Goal: Task Accomplishment & Management: Manage account settings

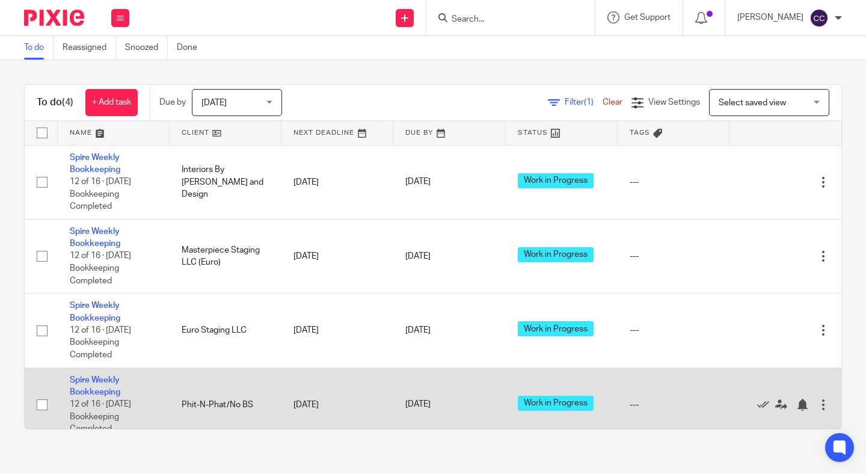
scroll to position [20, 0]
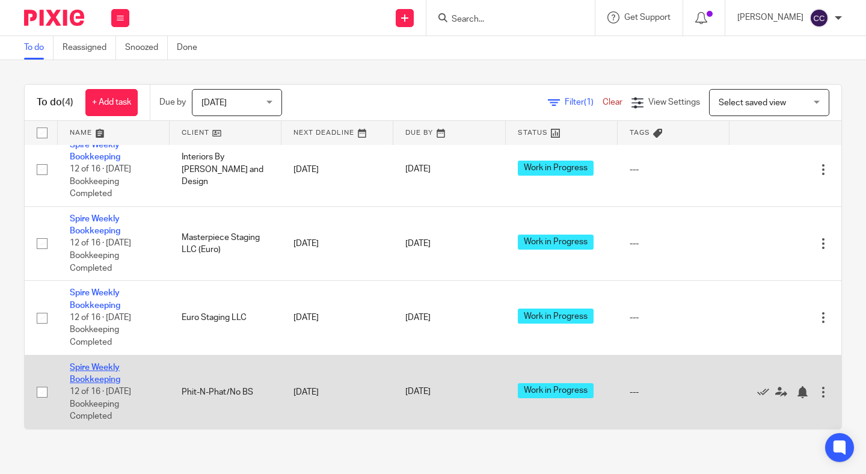
click at [85, 375] on link "Spire Weekly Bookkeeping" at bounding box center [95, 373] width 51 height 20
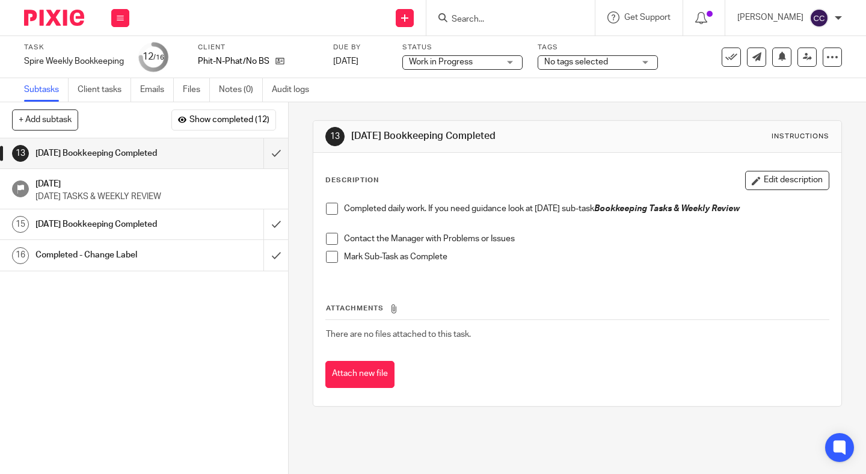
click at [327, 212] on span at bounding box center [332, 209] width 12 height 12
click at [331, 239] on span at bounding box center [332, 239] width 12 height 12
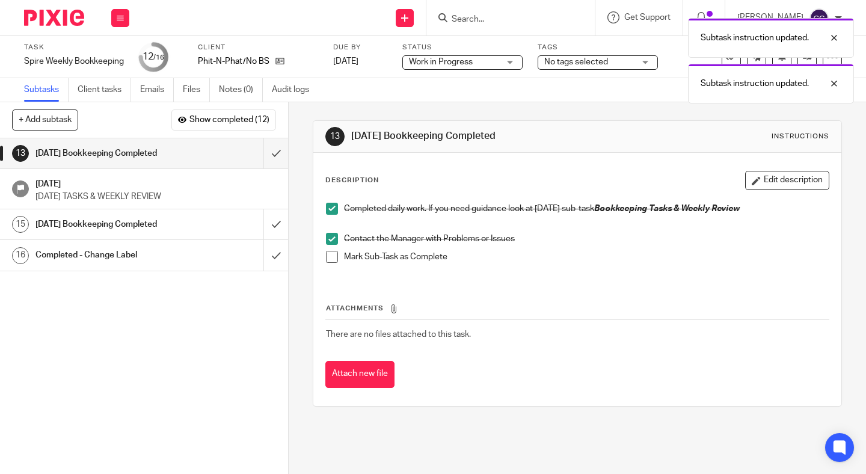
click at [331, 256] on span at bounding box center [332, 257] width 12 height 12
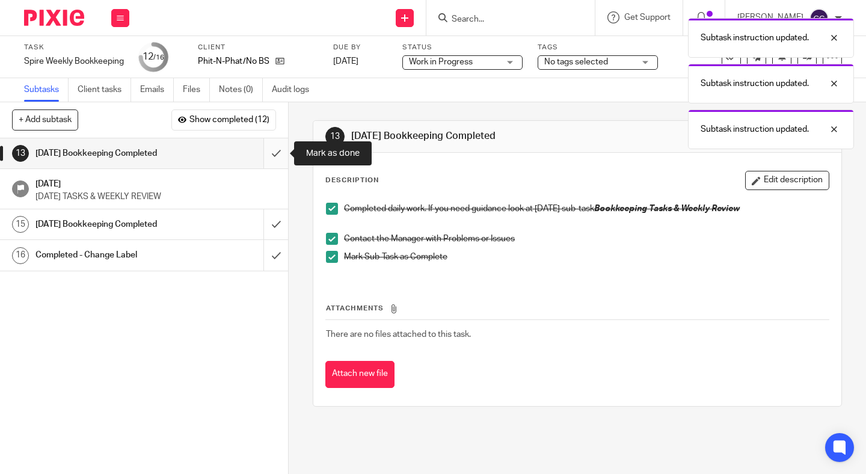
click at [267, 144] on input "submit" at bounding box center [144, 153] width 288 height 30
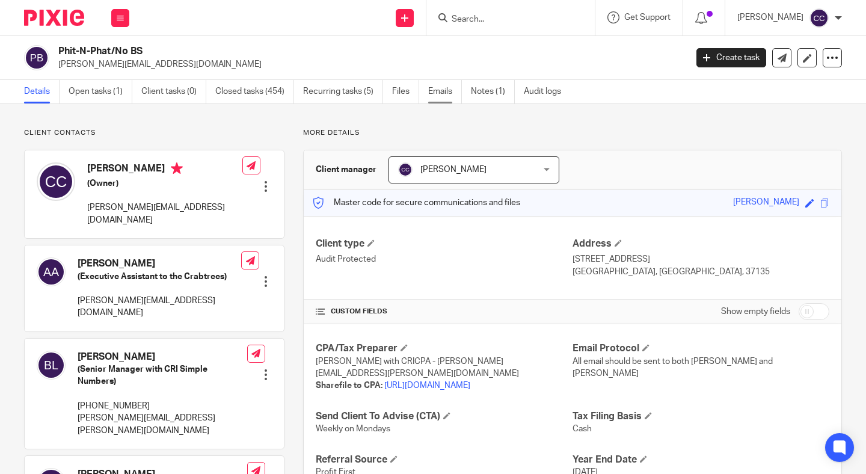
click at [435, 96] on link "Emails" at bounding box center [445, 91] width 34 height 23
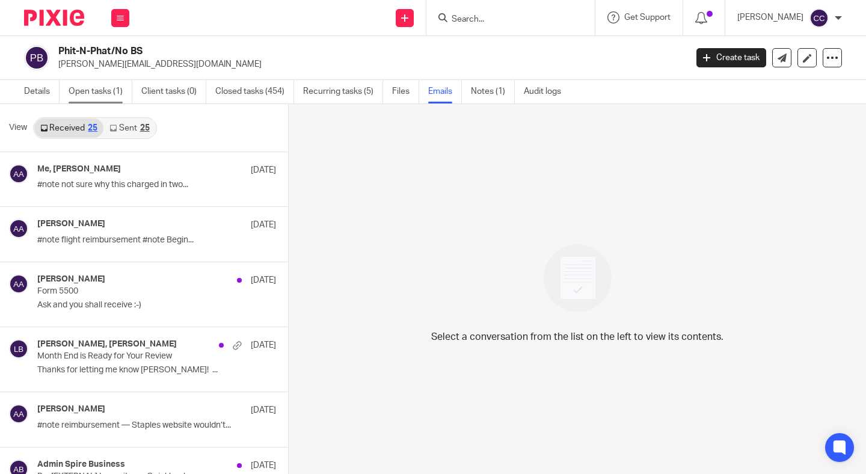
click at [105, 95] on link "Open tasks (1)" at bounding box center [101, 91] width 64 height 23
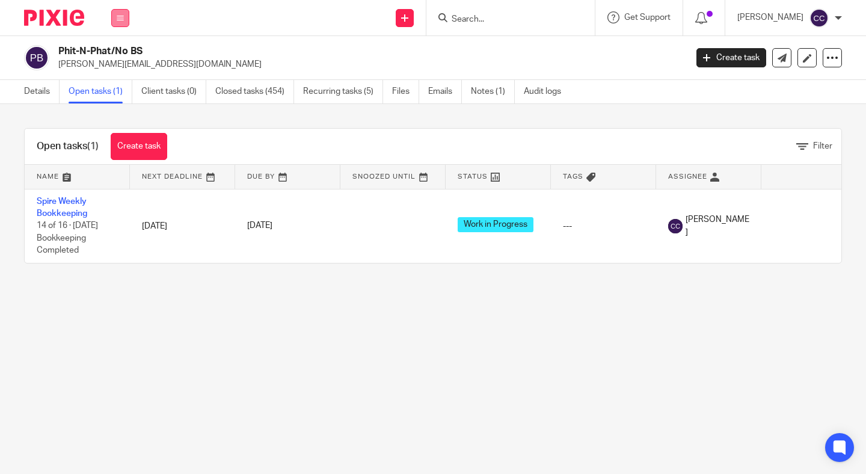
click at [120, 17] on icon at bounding box center [120, 17] width 7 height 7
click at [115, 56] on link "Work" at bounding box center [113, 56] width 19 height 8
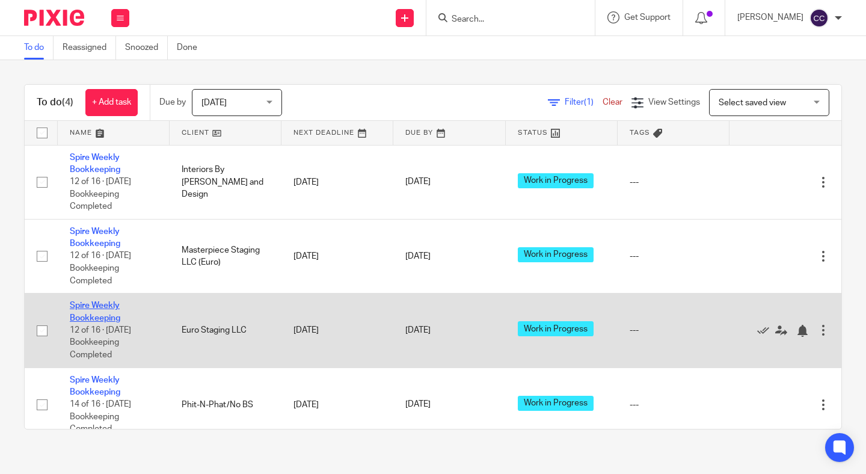
click at [96, 318] on link "Spire Weekly Bookkeeping" at bounding box center [95, 311] width 51 height 20
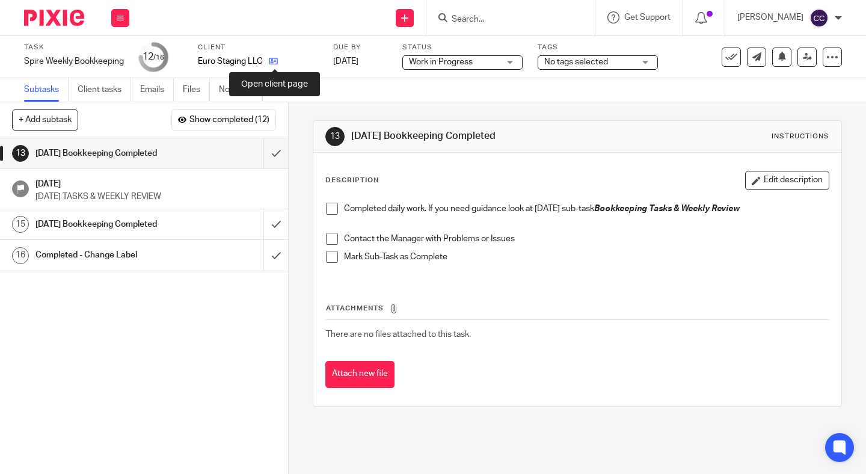
click at [273, 59] on icon at bounding box center [273, 61] width 9 height 9
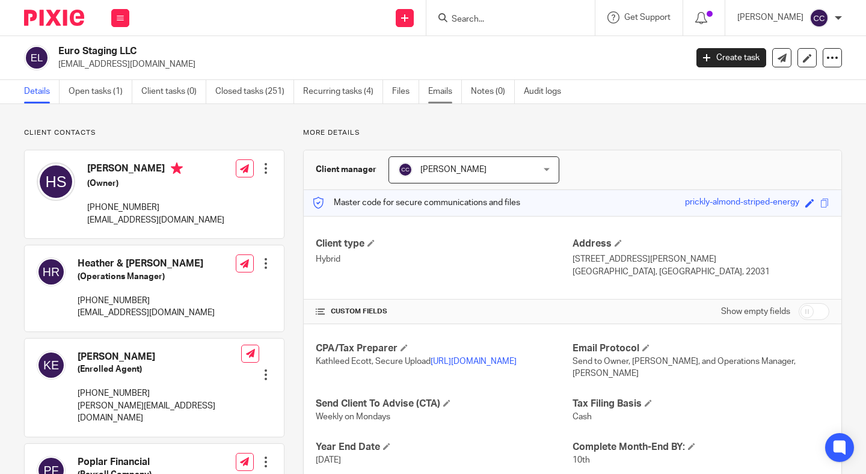
click at [441, 91] on link "Emails" at bounding box center [445, 91] width 34 height 23
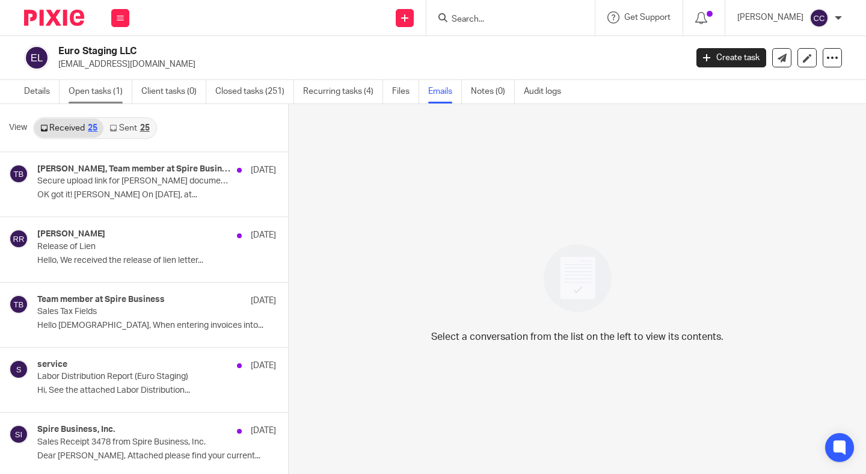
click at [109, 90] on link "Open tasks (1)" at bounding box center [101, 91] width 64 height 23
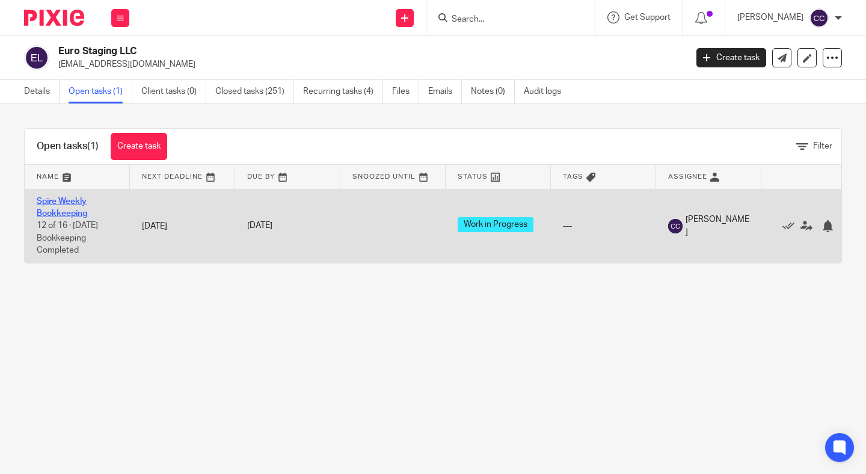
click at [80, 213] on link "Spire Weekly Bookkeeping" at bounding box center [62, 207] width 51 height 20
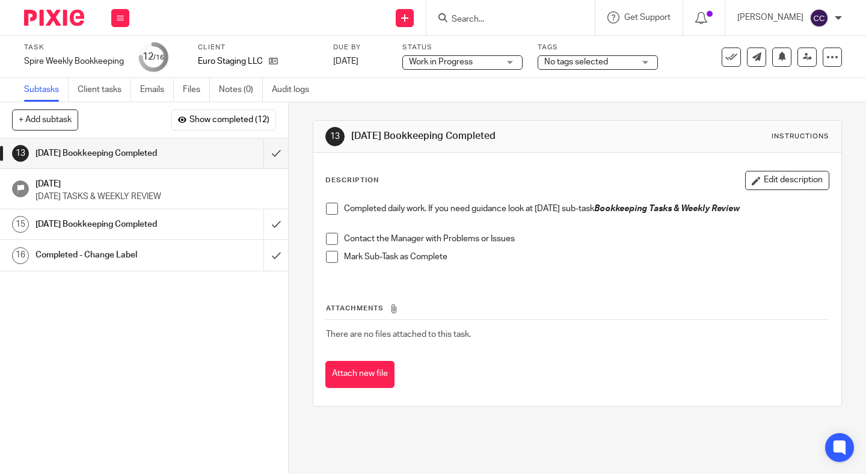
click at [332, 206] on span at bounding box center [332, 209] width 12 height 12
click at [332, 236] on span at bounding box center [332, 239] width 12 height 12
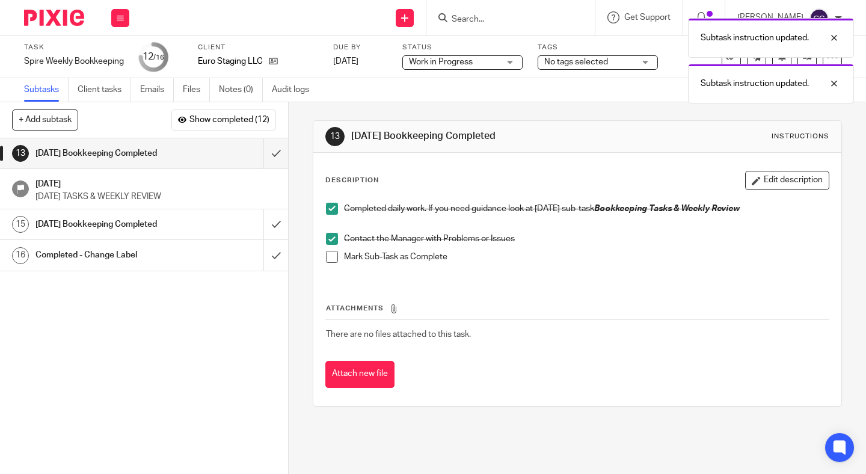
click at [332, 257] on span at bounding box center [332, 257] width 12 height 12
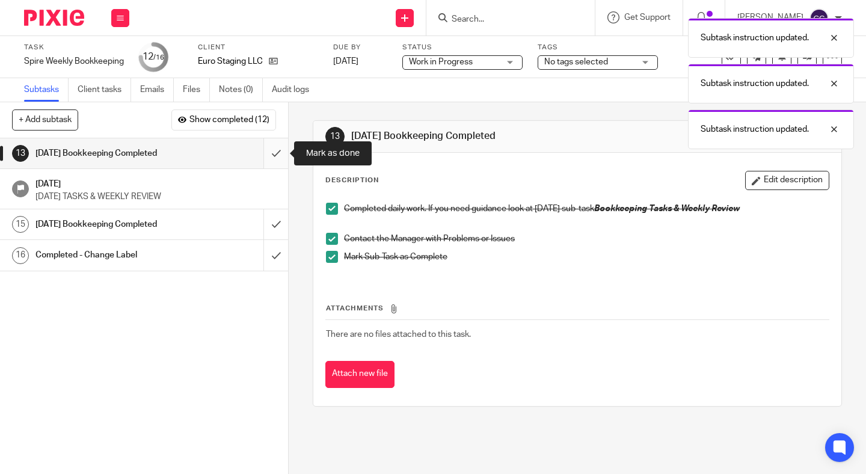
click at [274, 152] on input "submit" at bounding box center [144, 153] width 288 height 30
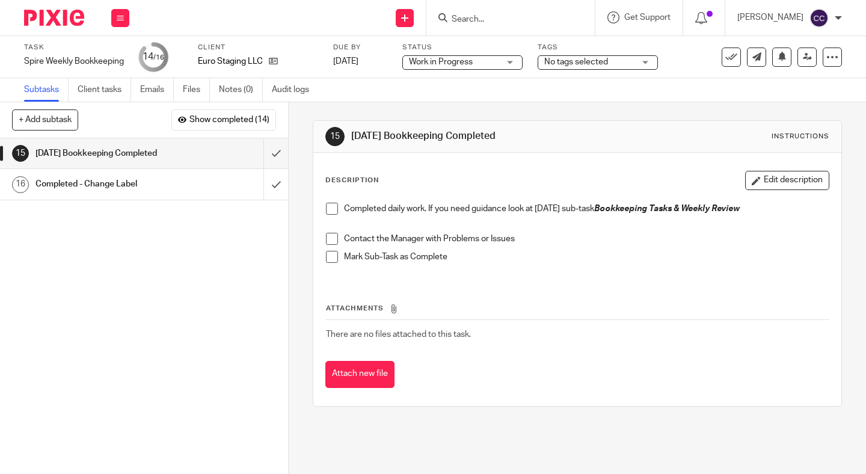
click at [115, 14] on button at bounding box center [120, 18] width 18 height 18
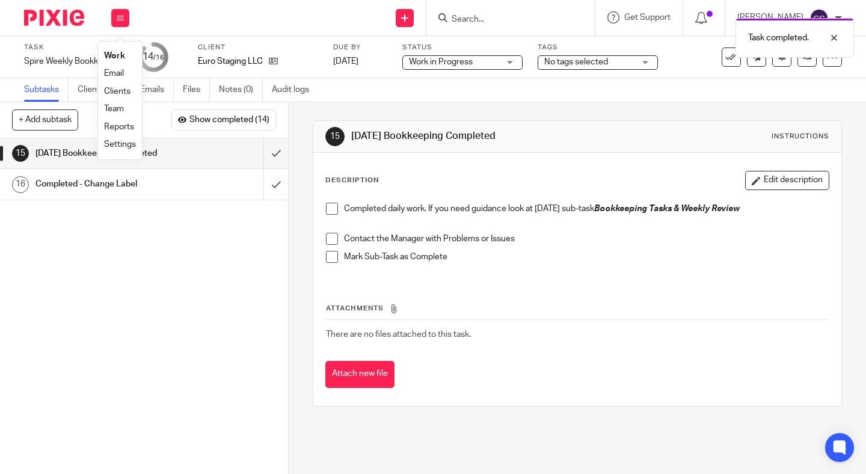
click at [115, 56] on link "Work" at bounding box center [114, 56] width 21 height 8
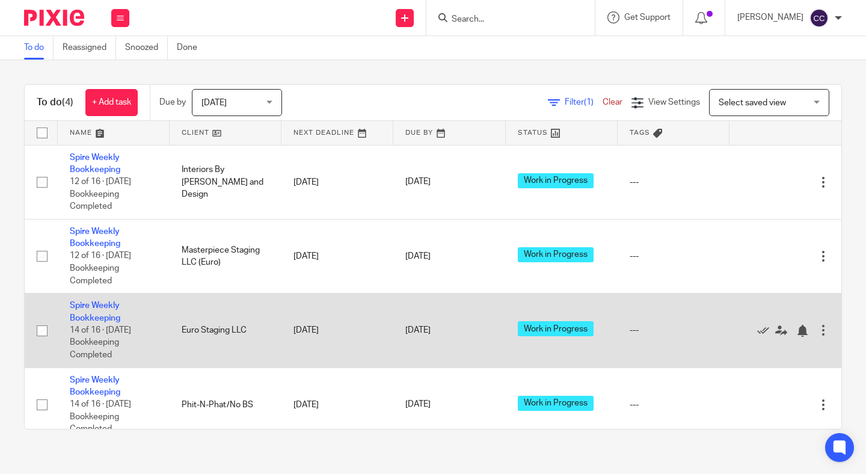
scroll to position [20, 0]
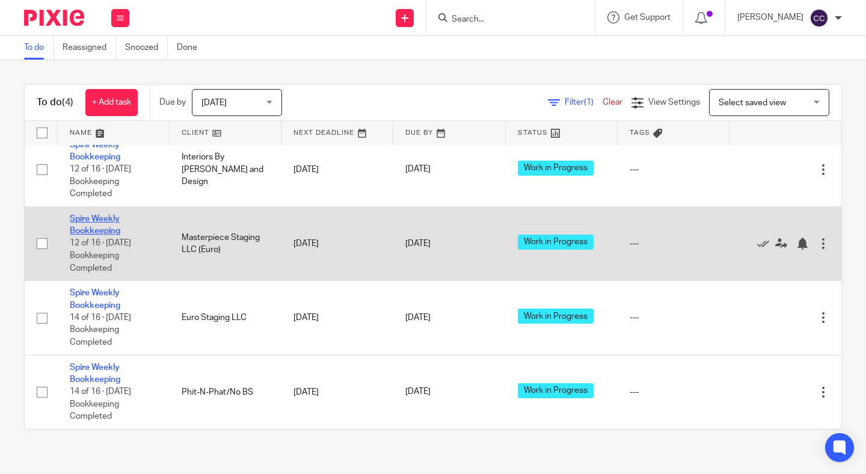
click at [79, 224] on link "Spire Weekly Bookkeeping" at bounding box center [95, 225] width 51 height 20
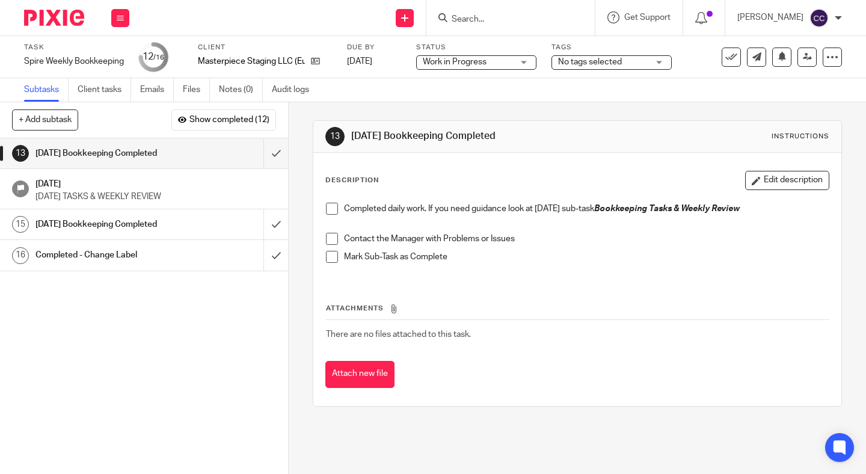
click at [333, 209] on span at bounding box center [332, 209] width 12 height 12
click at [333, 236] on span at bounding box center [332, 239] width 12 height 12
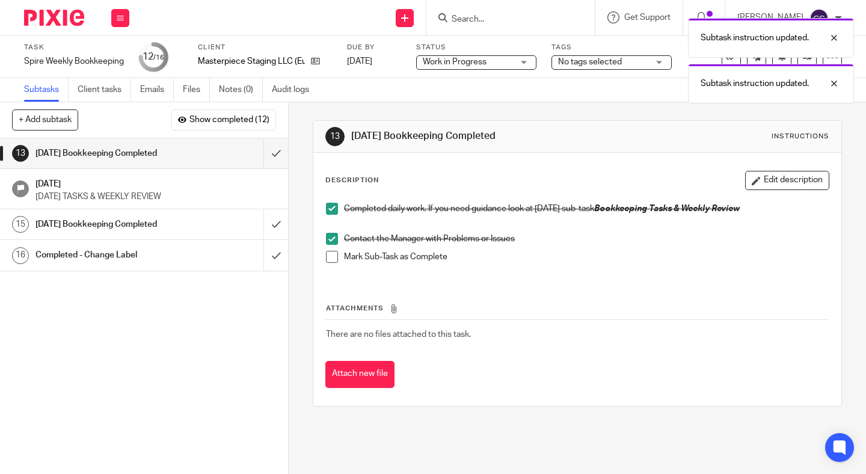
click at [333, 254] on span at bounding box center [332, 257] width 12 height 12
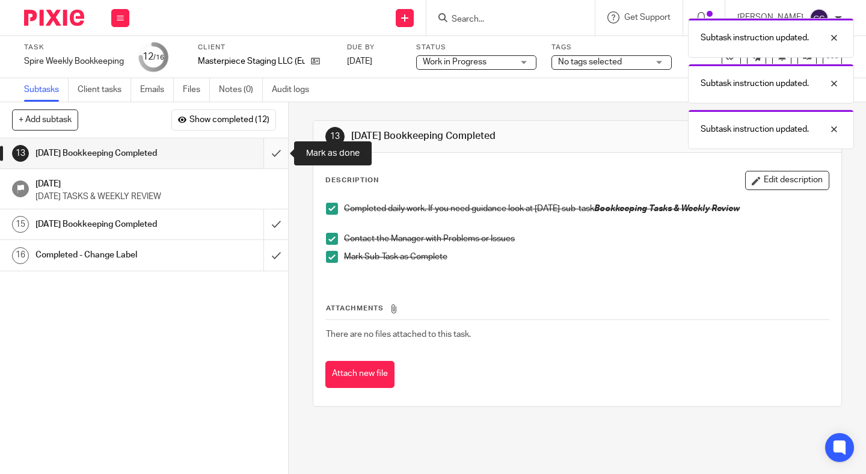
click at [275, 154] on input "submit" at bounding box center [144, 153] width 288 height 30
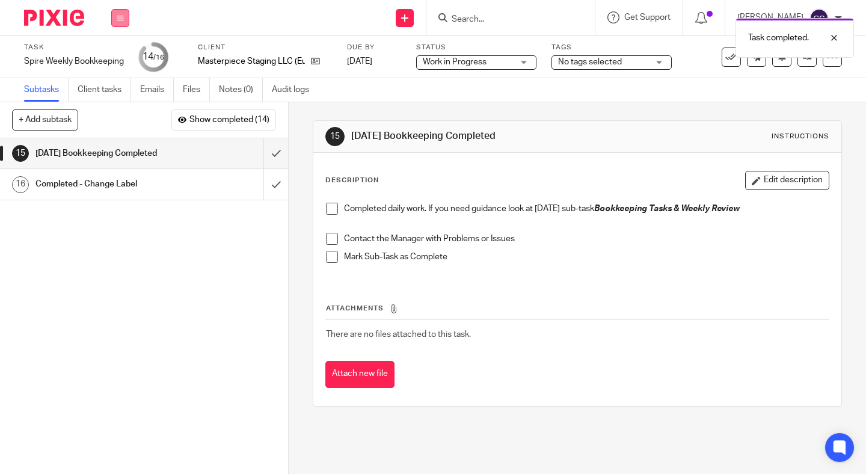
click at [117, 19] on icon at bounding box center [120, 17] width 7 height 7
click at [117, 57] on link "Work" at bounding box center [114, 56] width 21 height 8
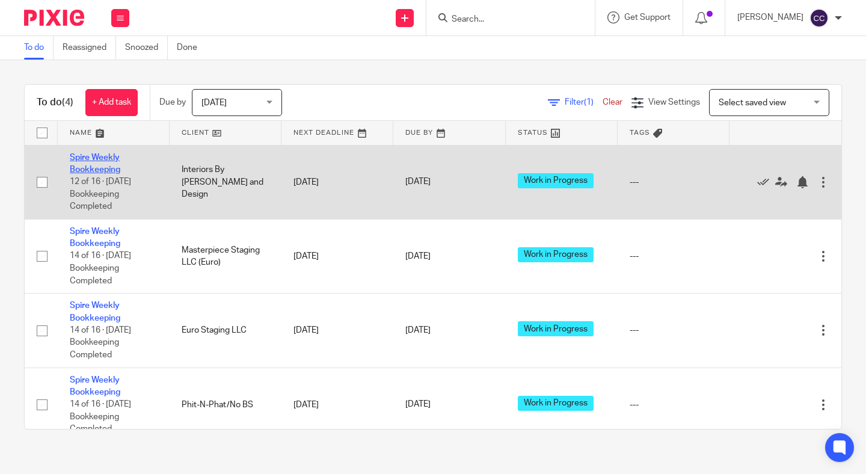
click at [91, 170] on link "Spire Weekly Bookkeeping" at bounding box center [95, 163] width 51 height 20
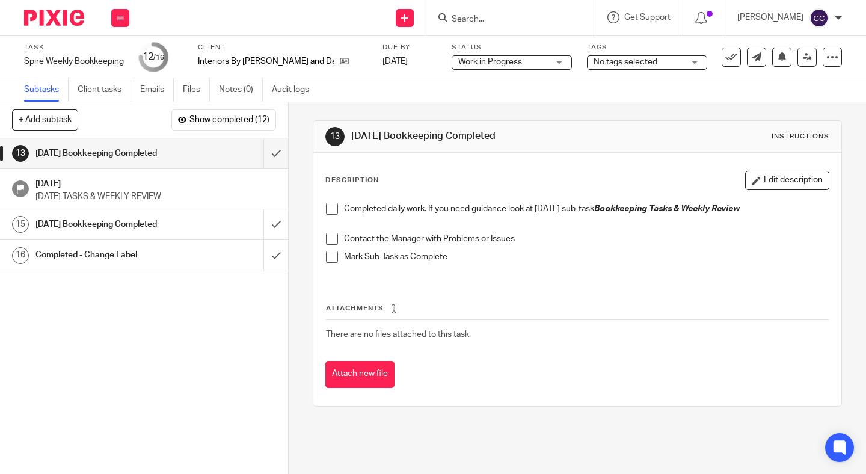
click at [334, 214] on span at bounding box center [332, 209] width 12 height 12
click at [334, 237] on span at bounding box center [332, 239] width 12 height 12
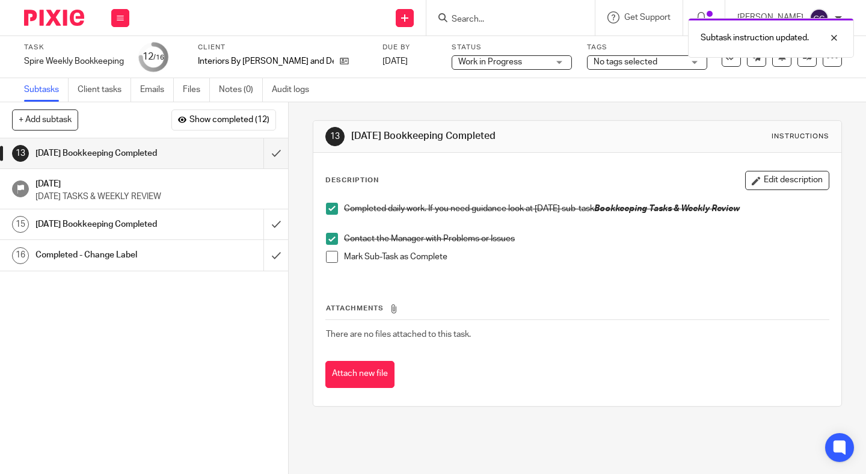
click at [334, 260] on span at bounding box center [332, 257] width 12 height 12
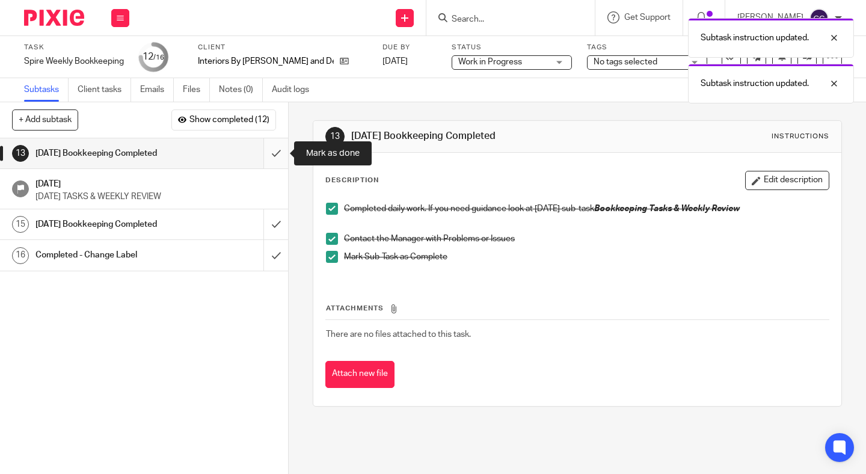
click at [267, 160] on input "submit" at bounding box center [144, 153] width 288 height 30
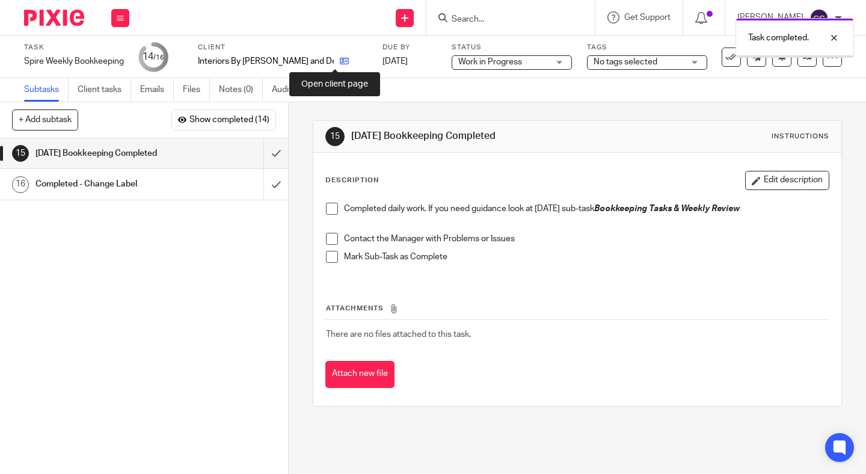
click at [340, 63] on icon at bounding box center [344, 61] width 9 height 9
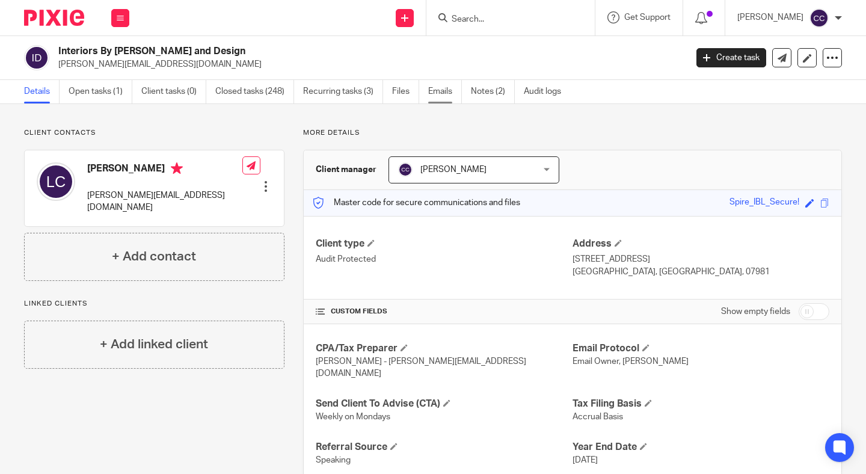
click at [437, 87] on link "Emails" at bounding box center [445, 91] width 34 height 23
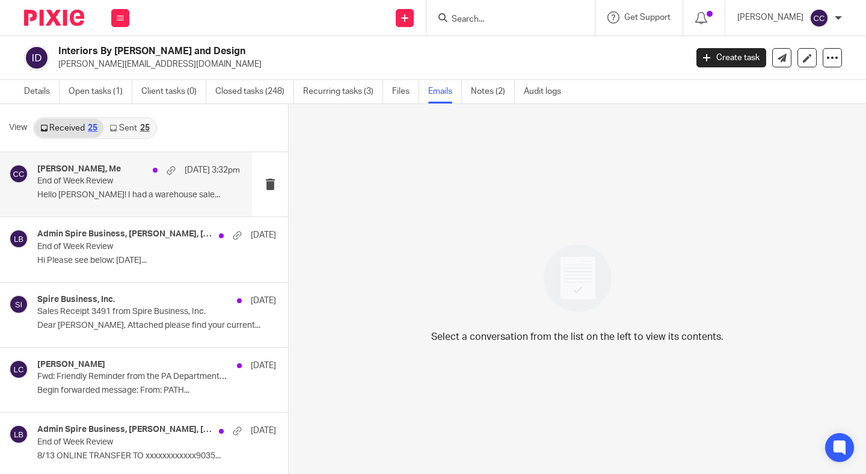
click at [113, 187] on div "[PERSON_NAME], Me [DATE] 3:32pm End of Week Review Hello [PERSON_NAME]! I had a…" at bounding box center [138, 184] width 203 height 40
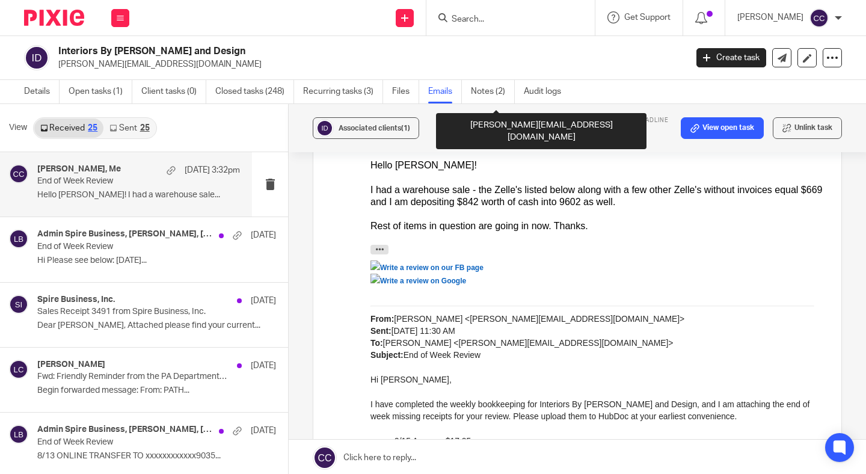
scroll to position [45, 0]
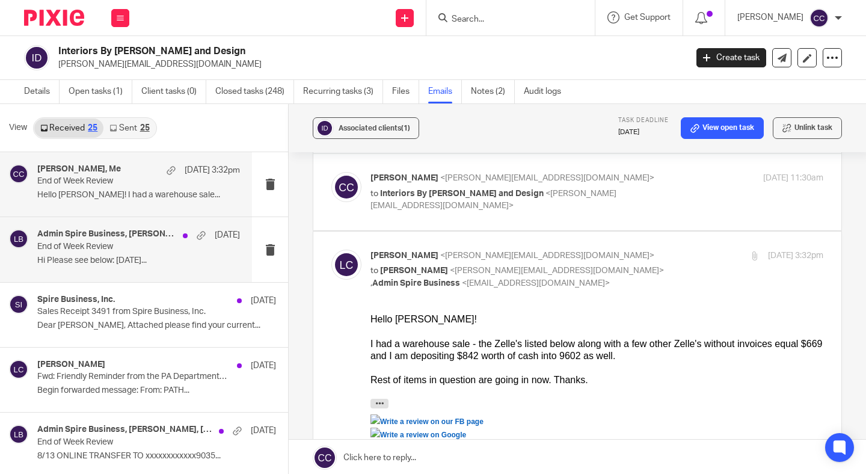
click at [112, 248] on p "End of Week Review" at bounding box center [118, 247] width 162 height 10
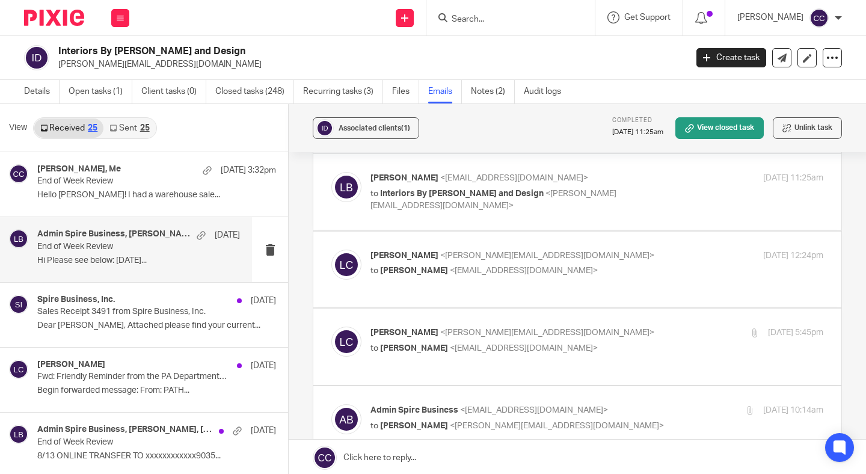
scroll to position [0, 0]
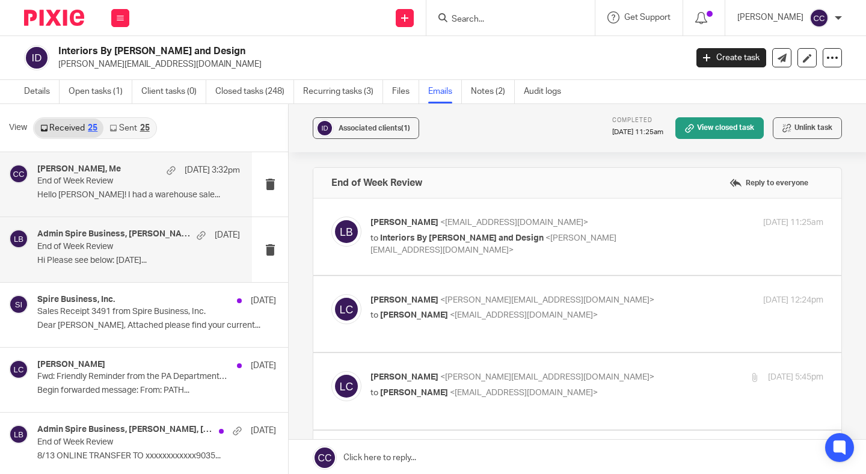
click at [126, 197] on p "Hello [PERSON_NAME]! I had a warehouse sale..." at bounding box center [138, 195] width 203 height 10
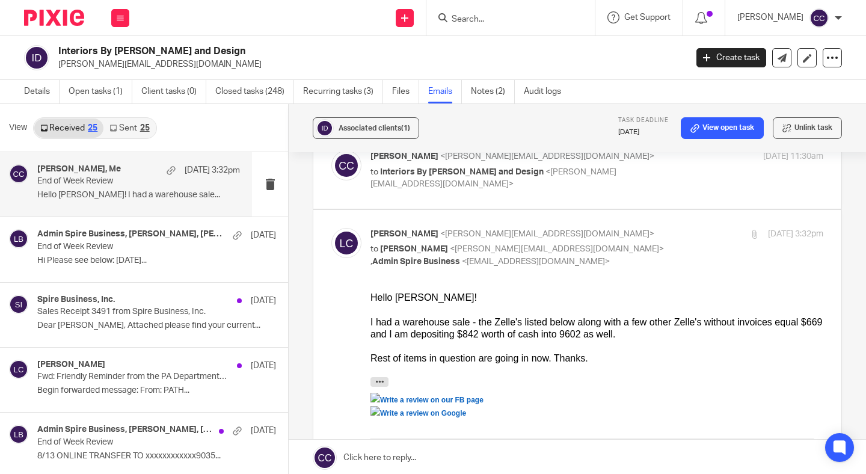
scroll to position [79, 0]
